Goal: Communication & Community: Answer question/provide support

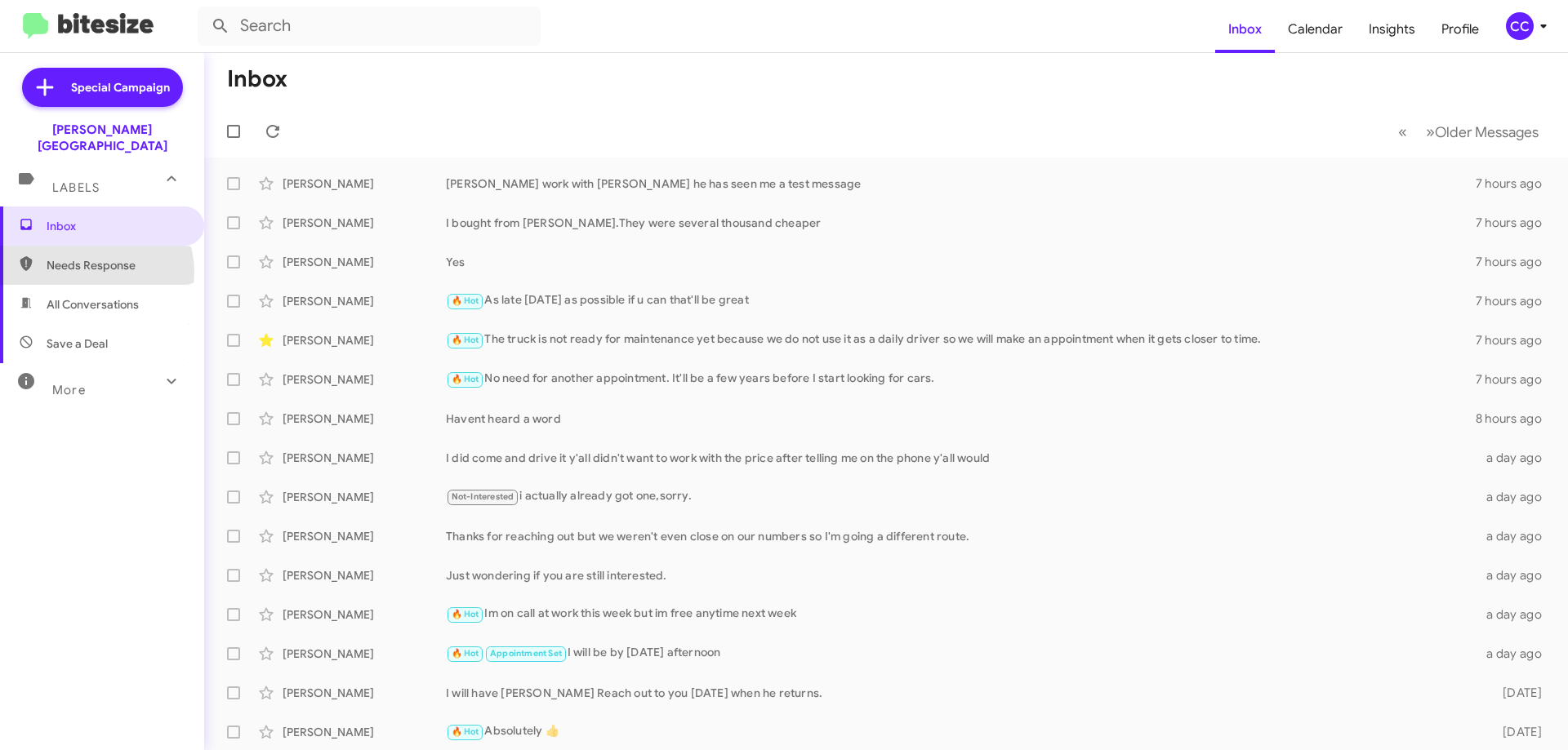
click at [96, 257] on span "Needs Response" at bounding box center [115, 265] width 139 height 16
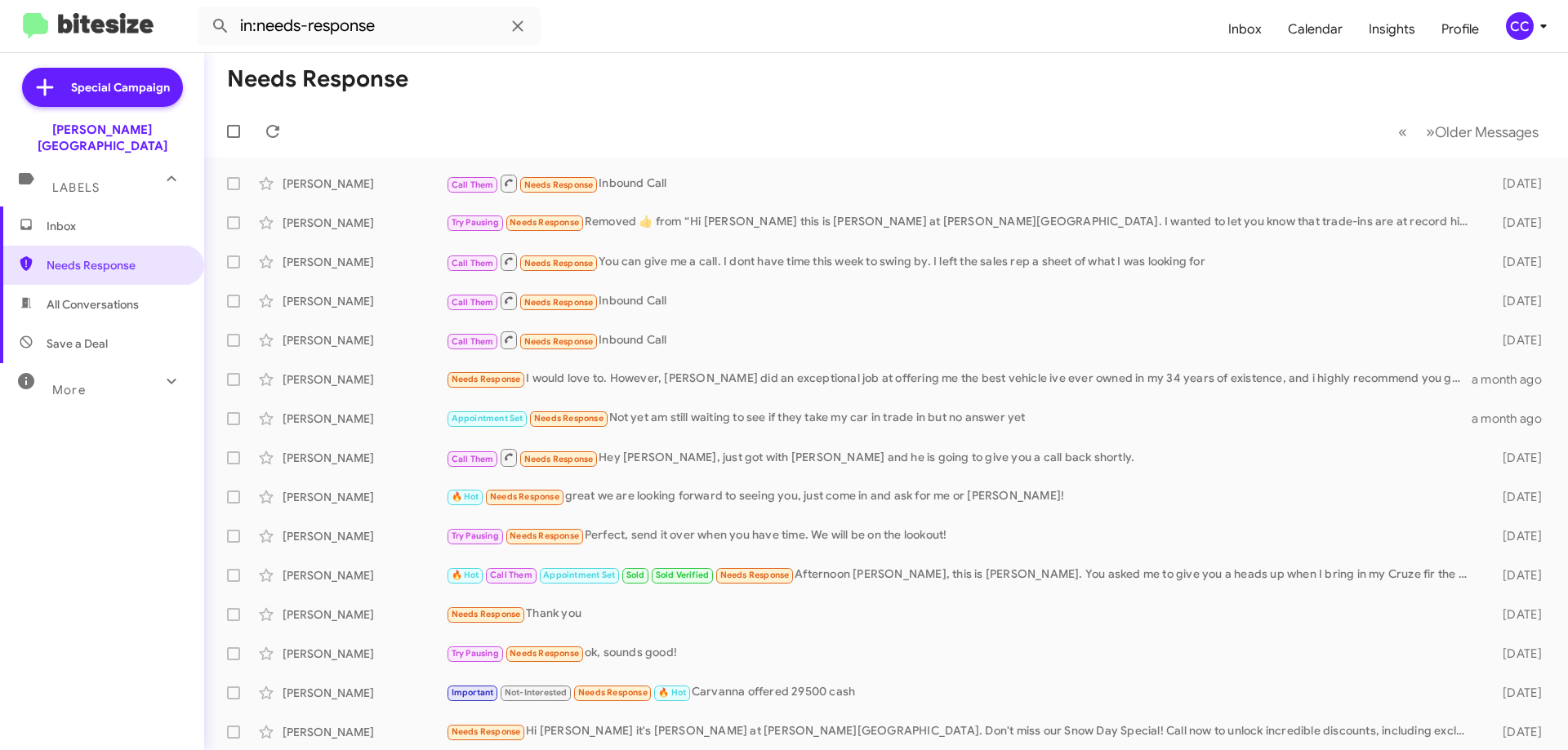
click at [80, 297] on span "All Conversations" at bounding box center [92, 305] width 92 height 16
type input "in:all-conversations"
